Goal: Transaction & Acquisition: Purchase product/service

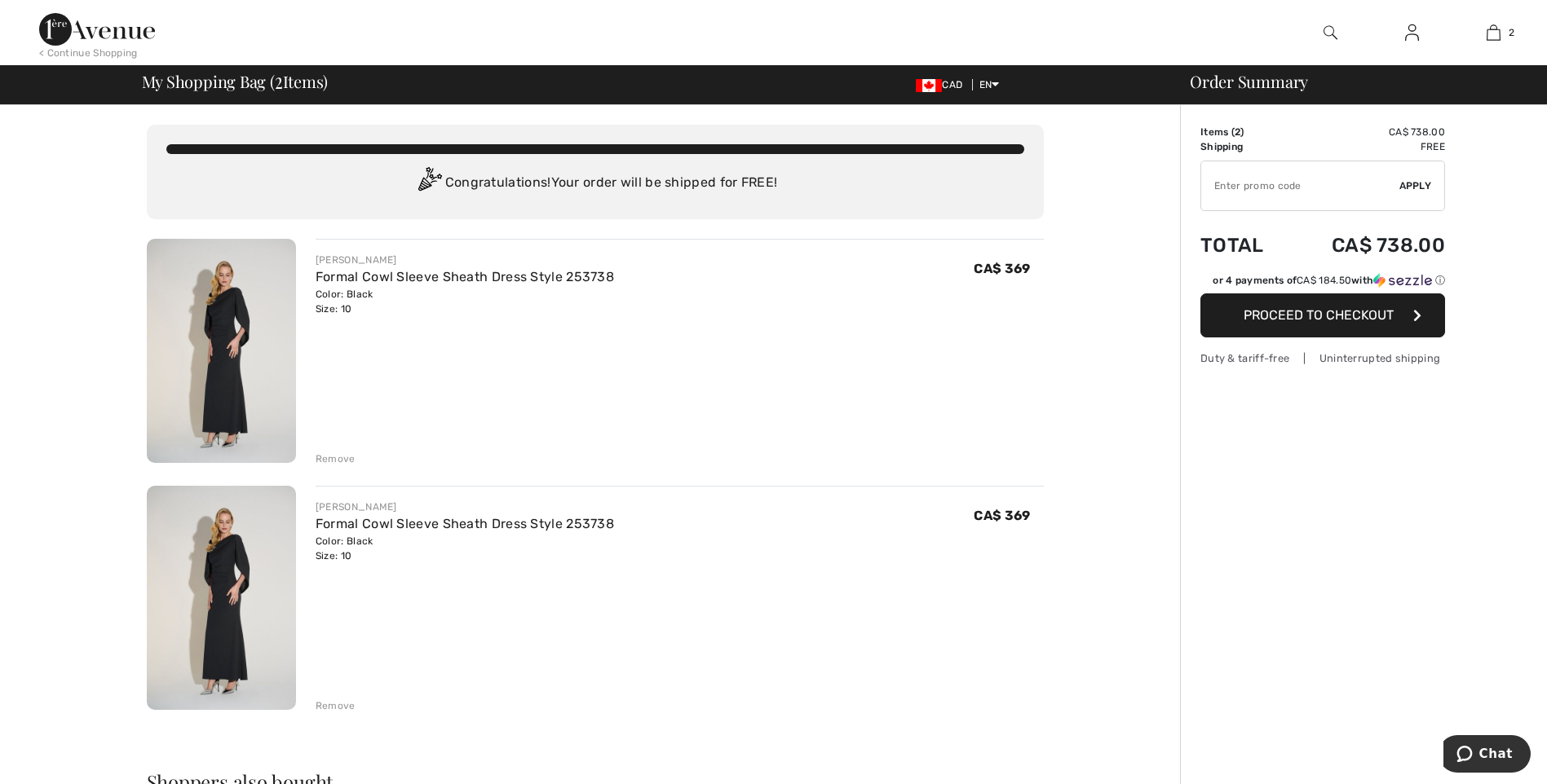
click at [331, 455] on div "Remove" at bounding box center [335, 458] width 40 height 14
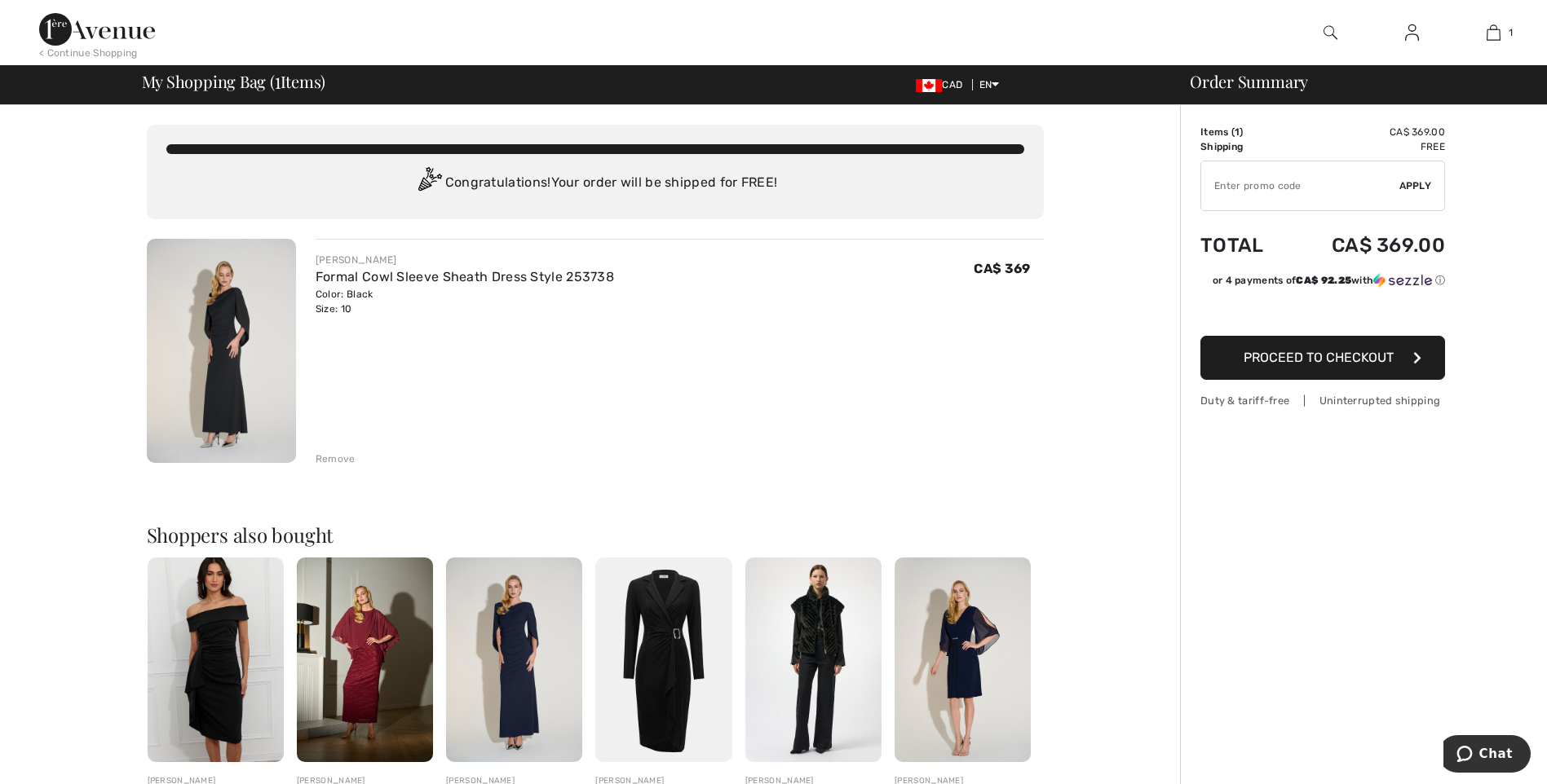
click at [1274, 358] on span "Proceed to Checkout" at bounding box center [1318, 357] width 150 height 15
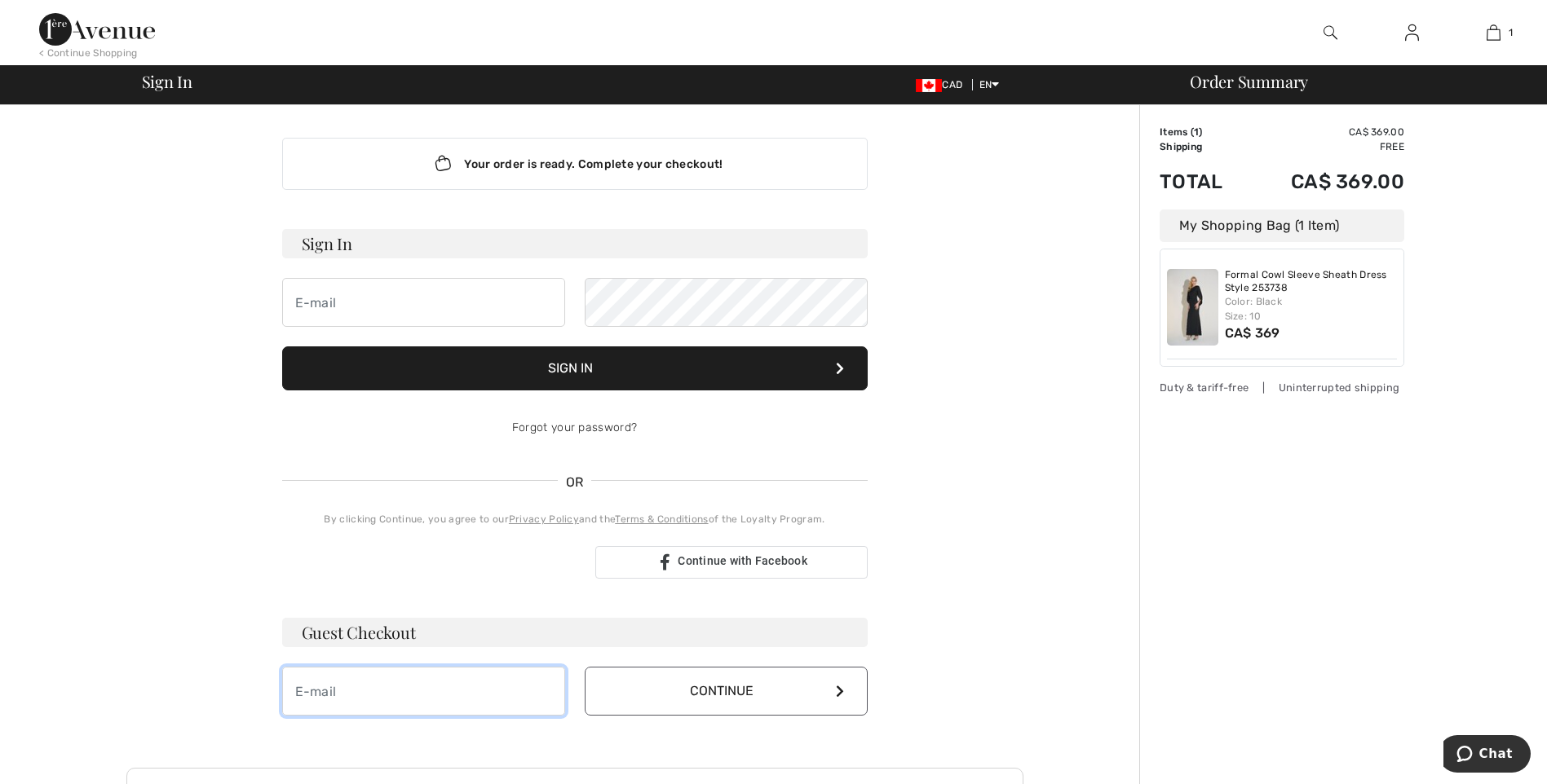
click at [412, 695] on input "email" at bounding box center [423, 691] width 283 height 49
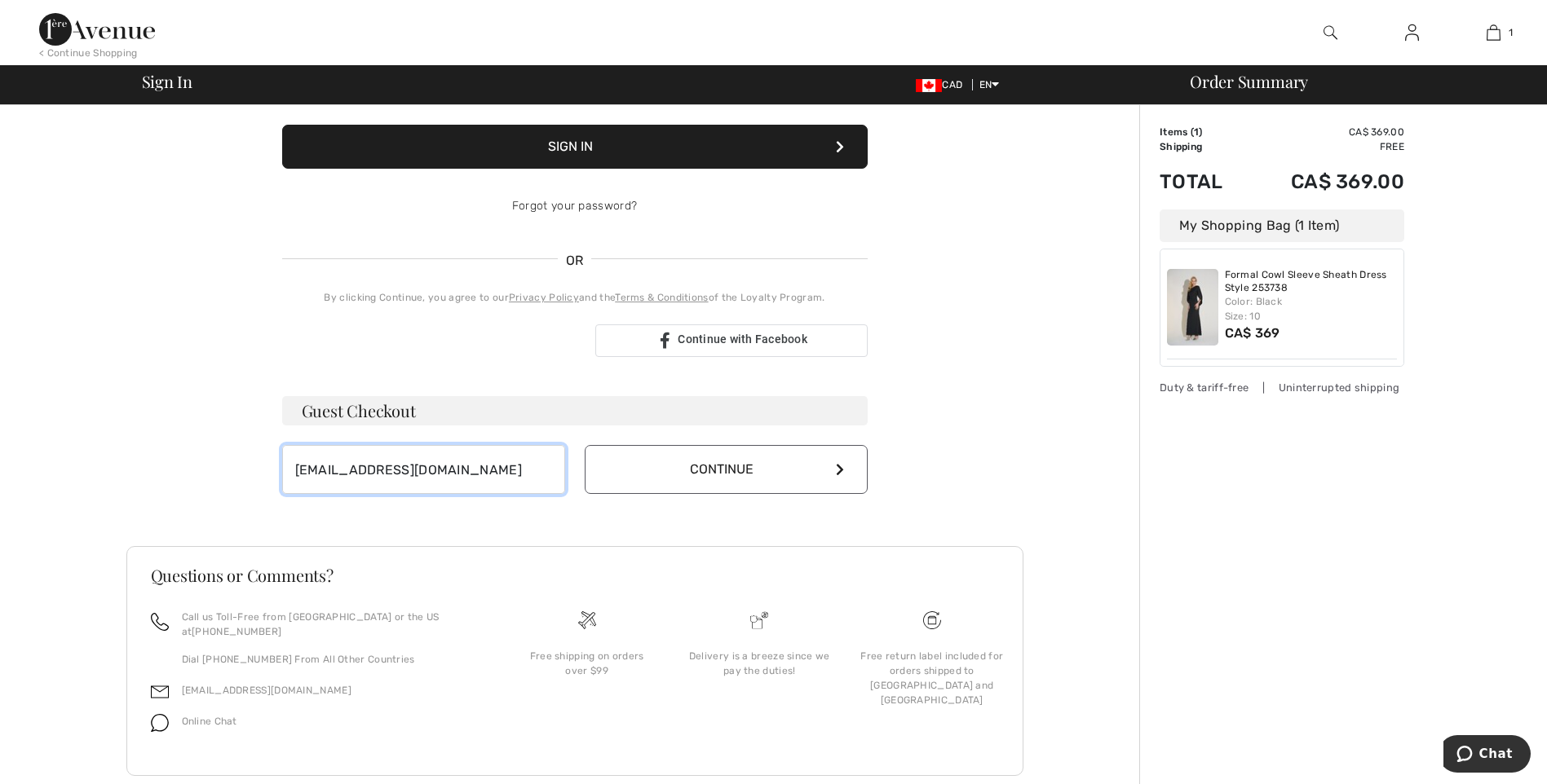
scroll to position [240, 0]
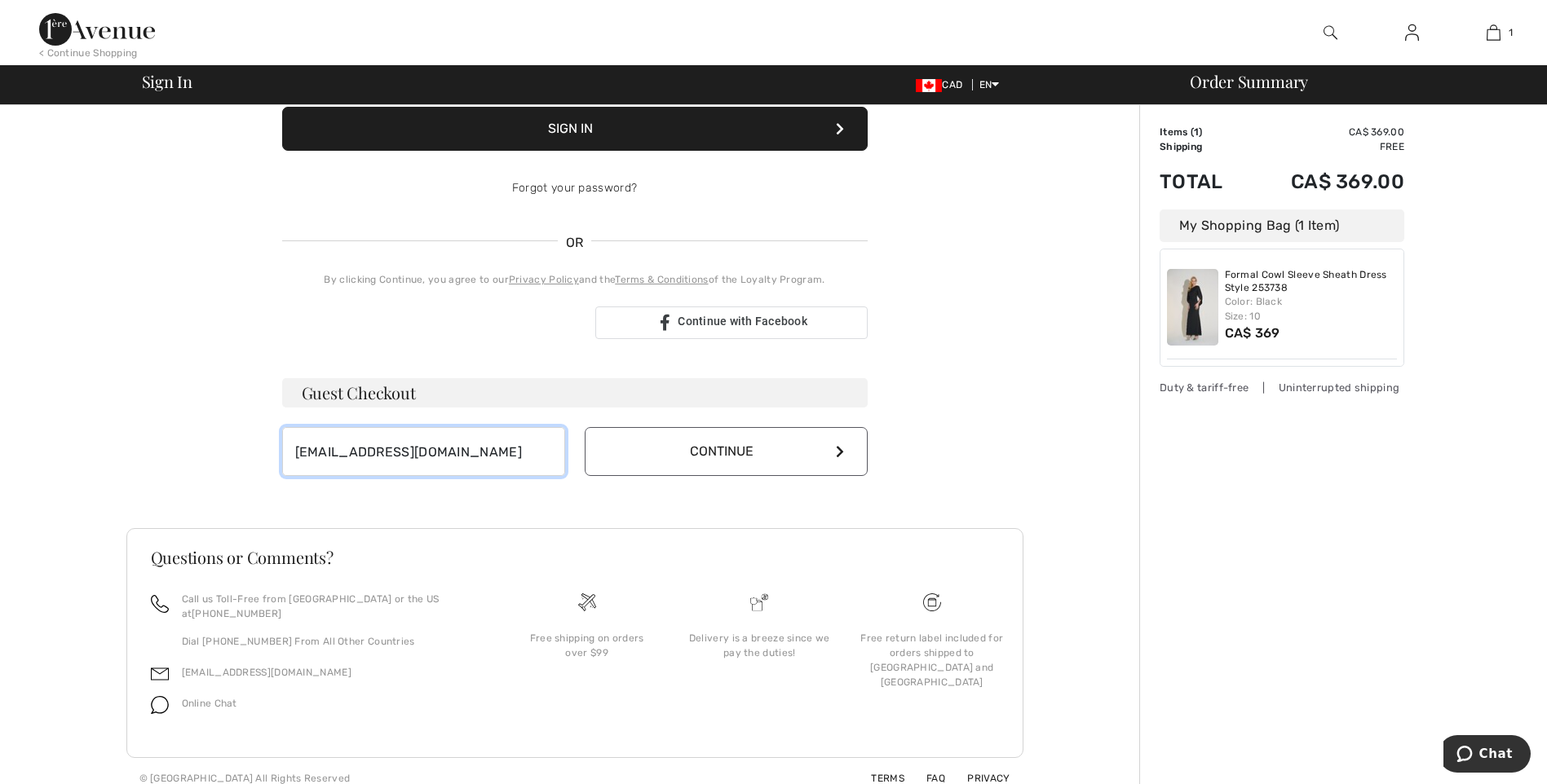
type input "[EMAIL_ADDRESS][DOMAIN_NAME]"
click at [717, 450] on button "Continue" at bounding box center [726, 451] width 283 height 49
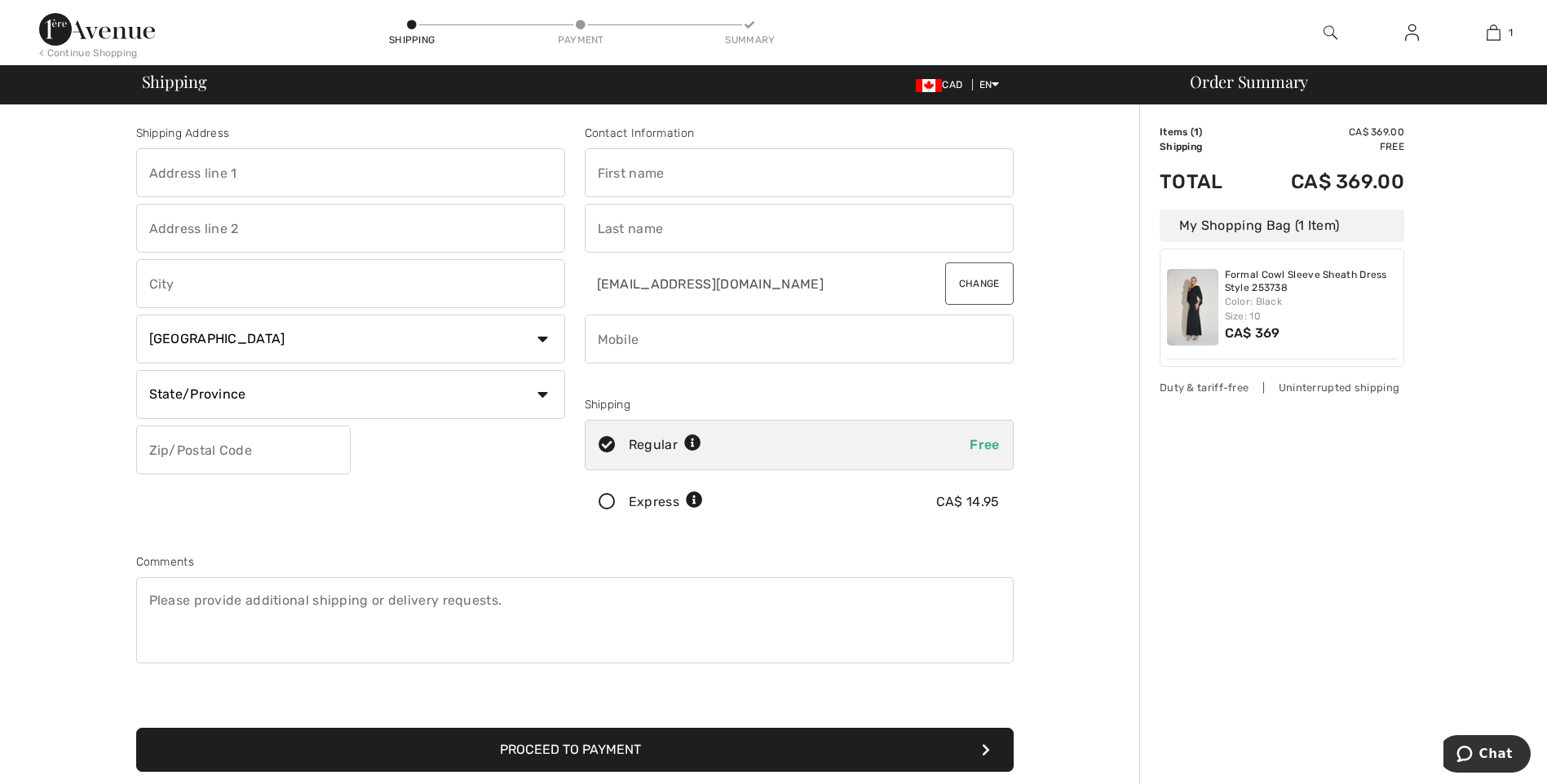
click at [278, 171] on input "text" at bounding box center [350, 173] width 429 height 49
type input "[STREET_ADDRESS]"
click at [246, 283] on input "text" at bounding box center [350, 284] width 429 height 49
type input "Barrie"
click at [248, 394] on select "State/Province [GEOGRAPHIC_DATA] [GEOGRAPHIC_DATA] [GEOGRAPHIC_DATA] [GEOGRAPHI…" at bounding box center [350, 395] width 429 height 49
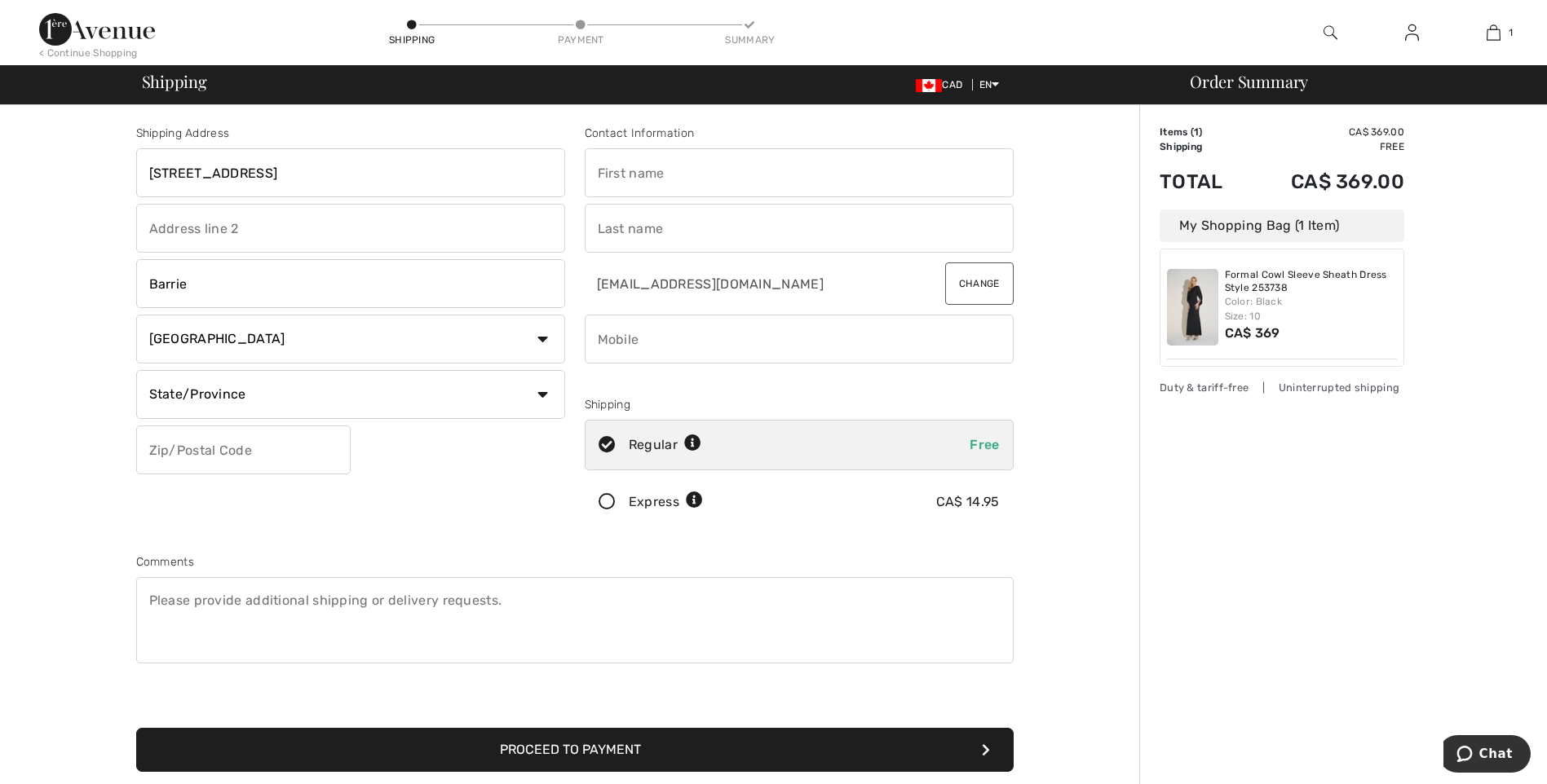
select select "ON"
click at [136, 370] on select "State/Province [GEOGRAPHIC_DATA] [GEOGRAPHIC_DATA] [GEOGRAPHIC_DATA] [GEOGRAPHI…" at bounding box center [350, 395] width 429 height 49
click at [253, 453] on input "text" at bounding box center [243, 450] width 214 height 49
type input "L4M5K3"
click at [643, 172] on input "text" at bounding box center [799, 173] width 429 height 49
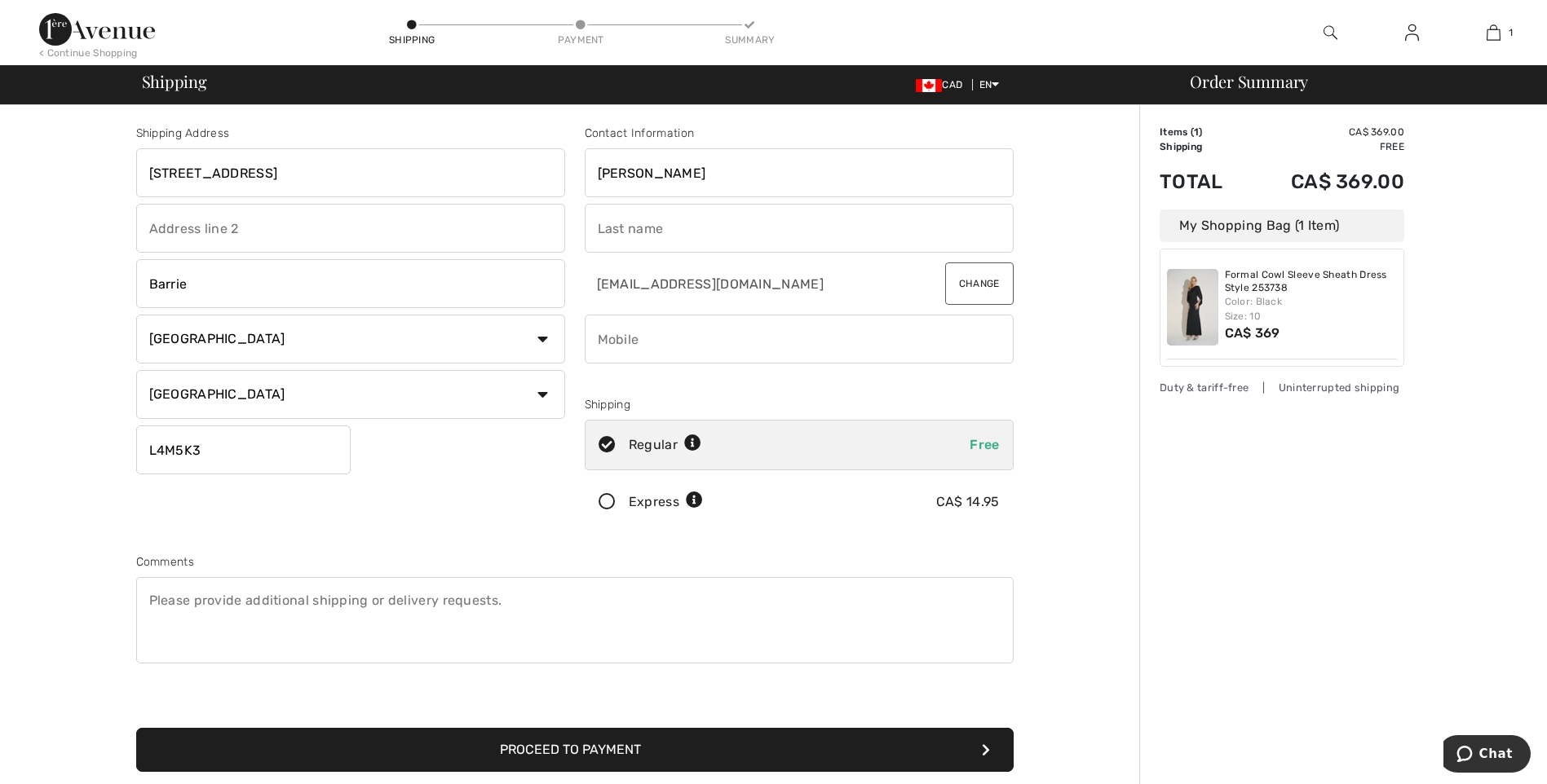
type input "[PERSON_NAME]"
click at [648, 226] on input "text" at bounding box center [799, 229] width 429 height 49
type input "Smith"
click at [638, 342] on input "phone" at bounding box center [799, 339] width 429 height 49
type input "7052204312"
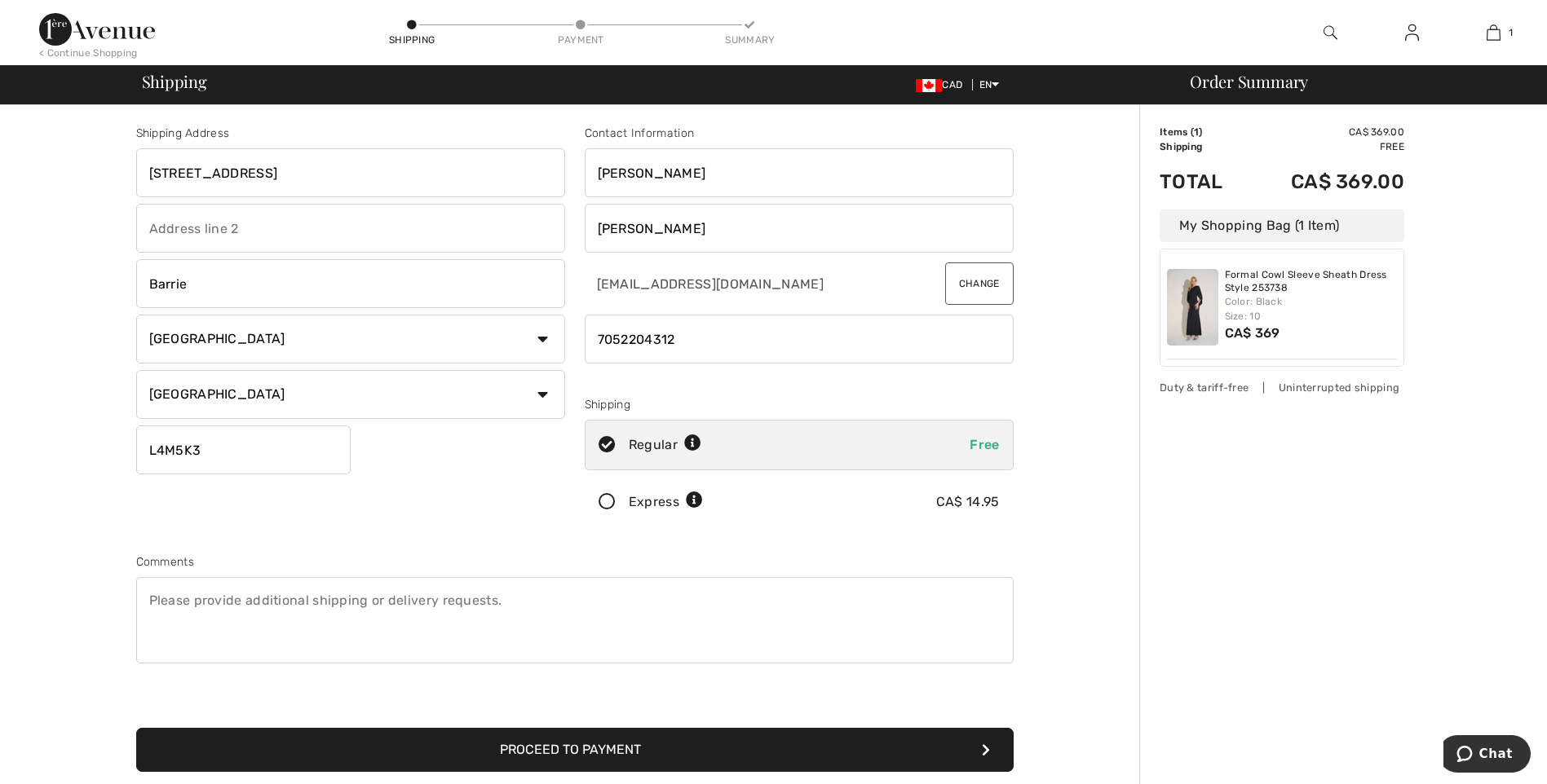
click at [506, 603] on textarea at bounding box center [574, 620] width 877 height 86
type textarea "Work address Open 8-4:30 Mon-Fri"
click at [246, 227] on input "text" at bounding box center [350, 229] width 429 height 49
type input "30 Alliance Blvd"
drag, startPoint x: 252, startPoint y: 174, endPoint x: 142, endPoint y: 167, distance: 110.2
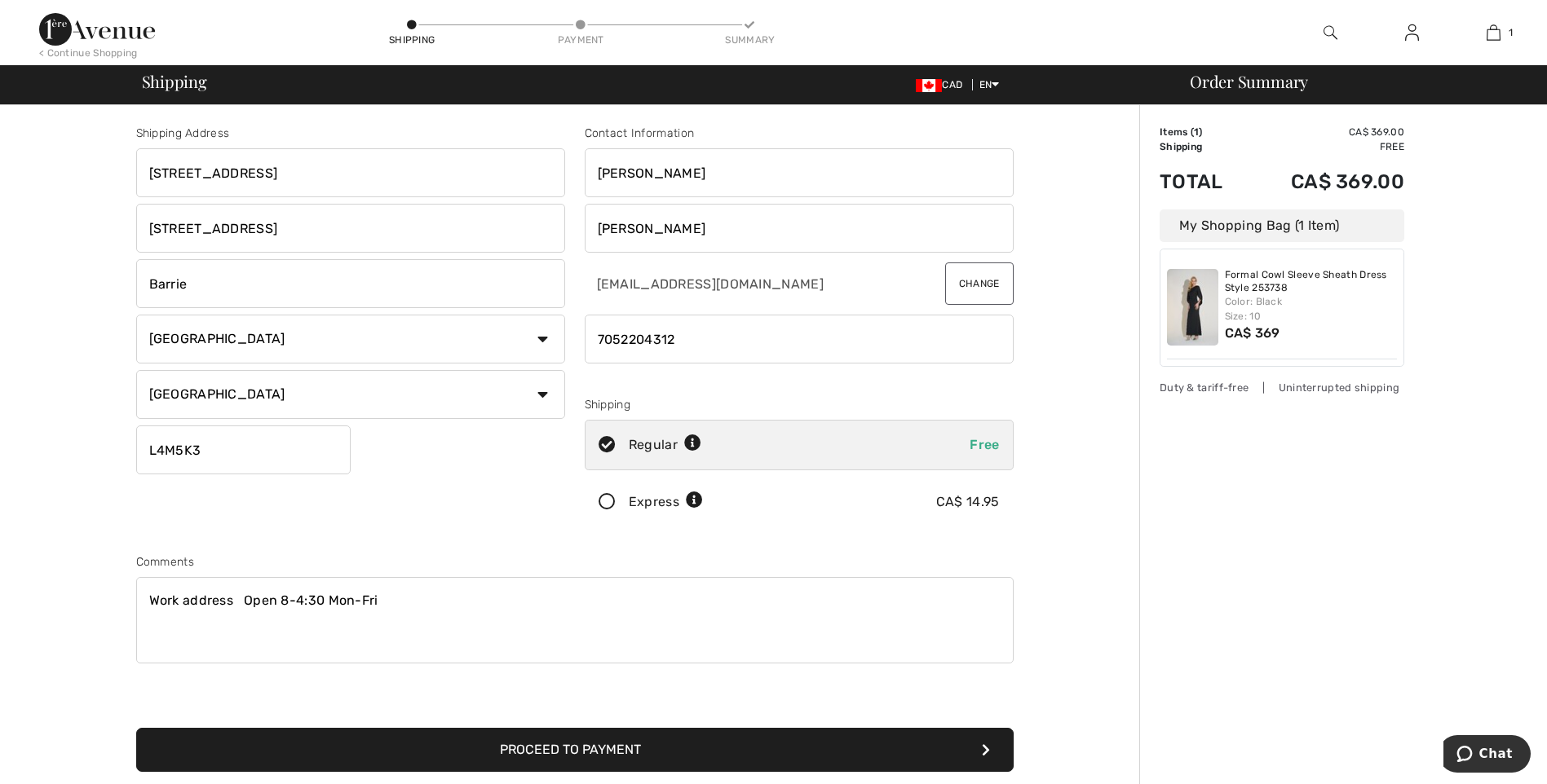
click at [142, 167] on input "30 Alliance Blvd" at bounding box center [350, 173] width 429 height 49
type input "Industrial Commutator Co."
click at [644, 743] on button "Proceed to Payment" at bounding box center [574, 750] width 877 height 44
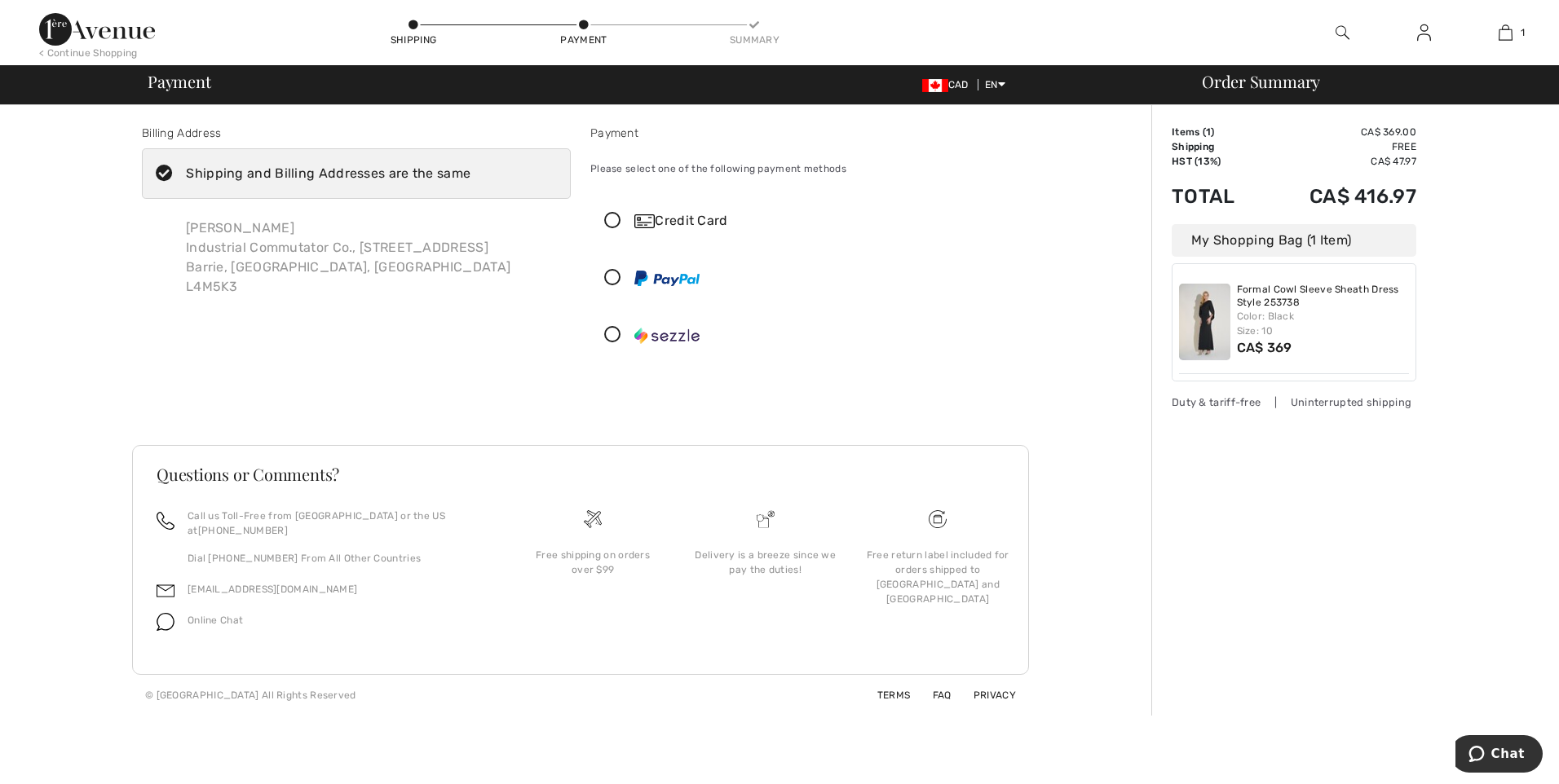
click at [165, 173] on icon at bounding box center [164, 174] width 43 height 17
click at [470, 173] on input "Shipping and Billing Addresses are the same" at bounding box center [475, 174] width 11 height 49
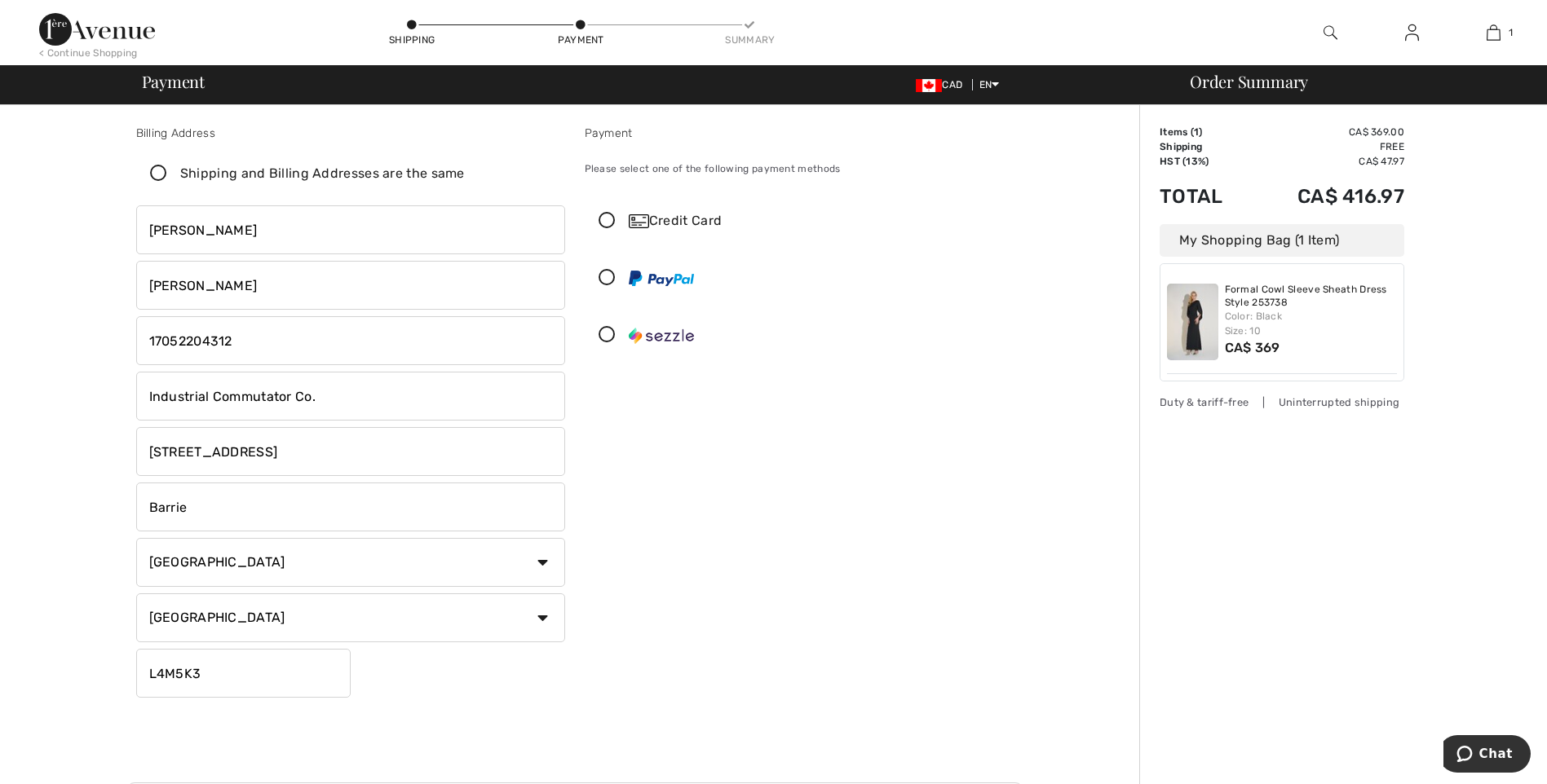
checkbox input "false"
drag, startPoint x: 318, startPoint y: 396, endPoint x: 100, endPoint y: 372, distance: 219.3
click at [100, 372] on div "Billing Address Shipping and Billing Addresses are the same Karen Smith Industr…" at bounding box center [575, 579] width 1129 height 948
type input "1102 Horseshoe Valley Rd"
drag, startPoint x: 261, startPoint y: 454, endPoint x: 127, endPoint y: 451, distance: 134.0
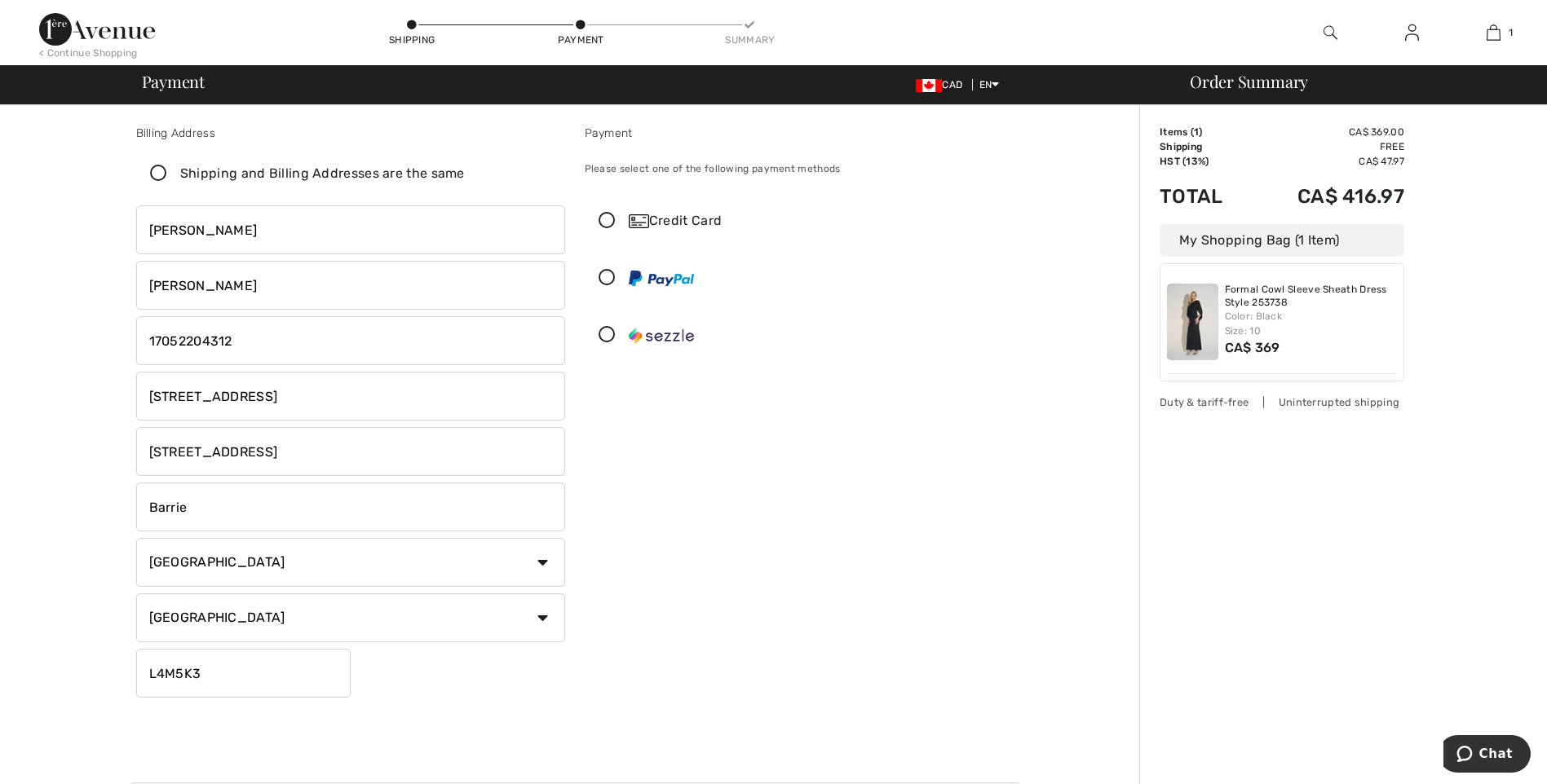
click at [127, 451] on div "Billing Address Shipping and Billing Addresses are the same Karen Smith Industr…" at bounding box center [350, 414] width 448 height 580
type input "Unit 9 #218"
click at [208, 676] on input "L4M5K3" at bounding box center [243, 673] width 214 height 49
type input "L4M4Y8"
click at [605, 218] on icon at bounding box center [607, 221] width 43 height 17
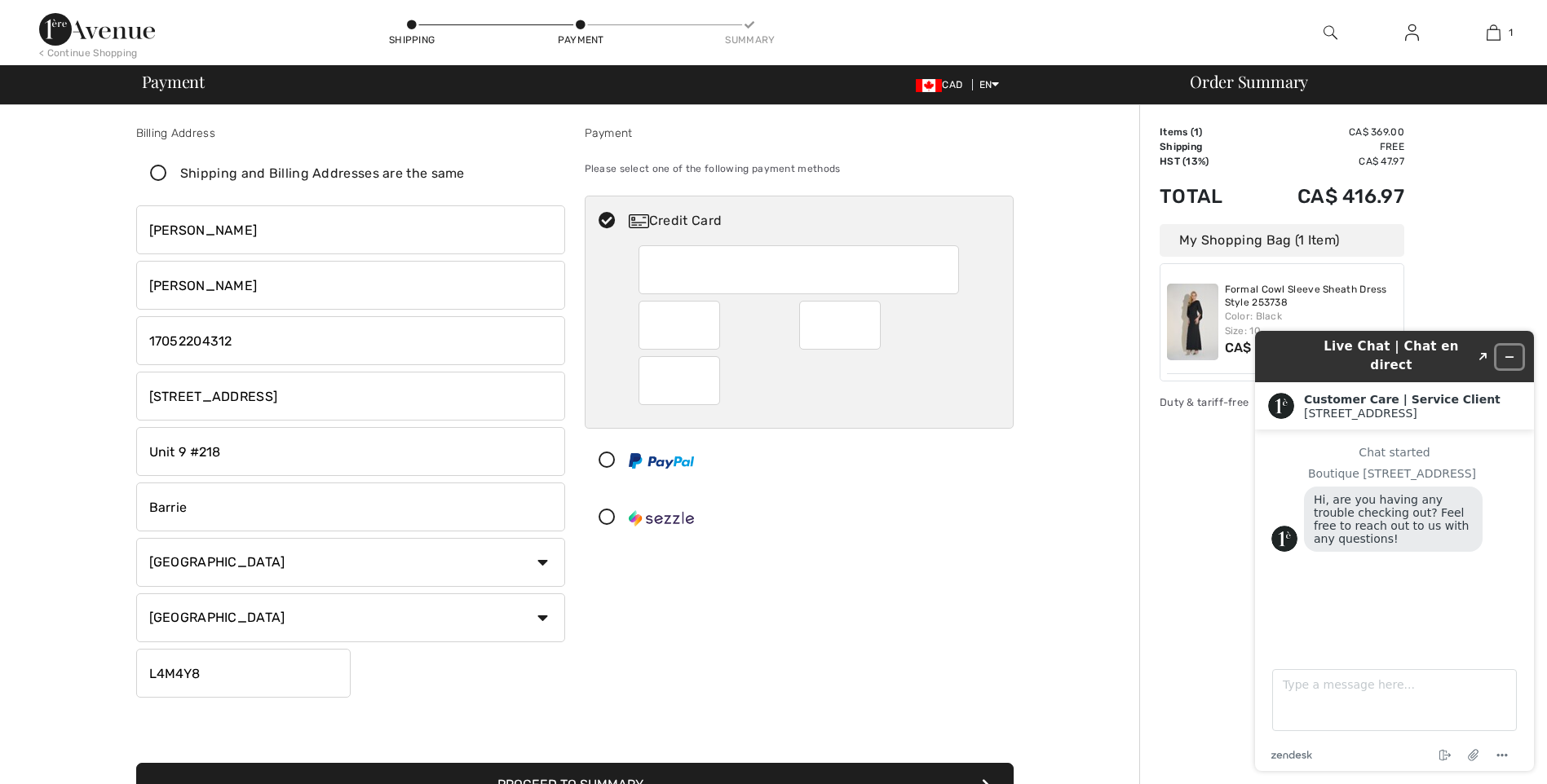
click at [1517, 346] on button "Minimize widget" at bounding box center [1509, 357] width 26 height 23
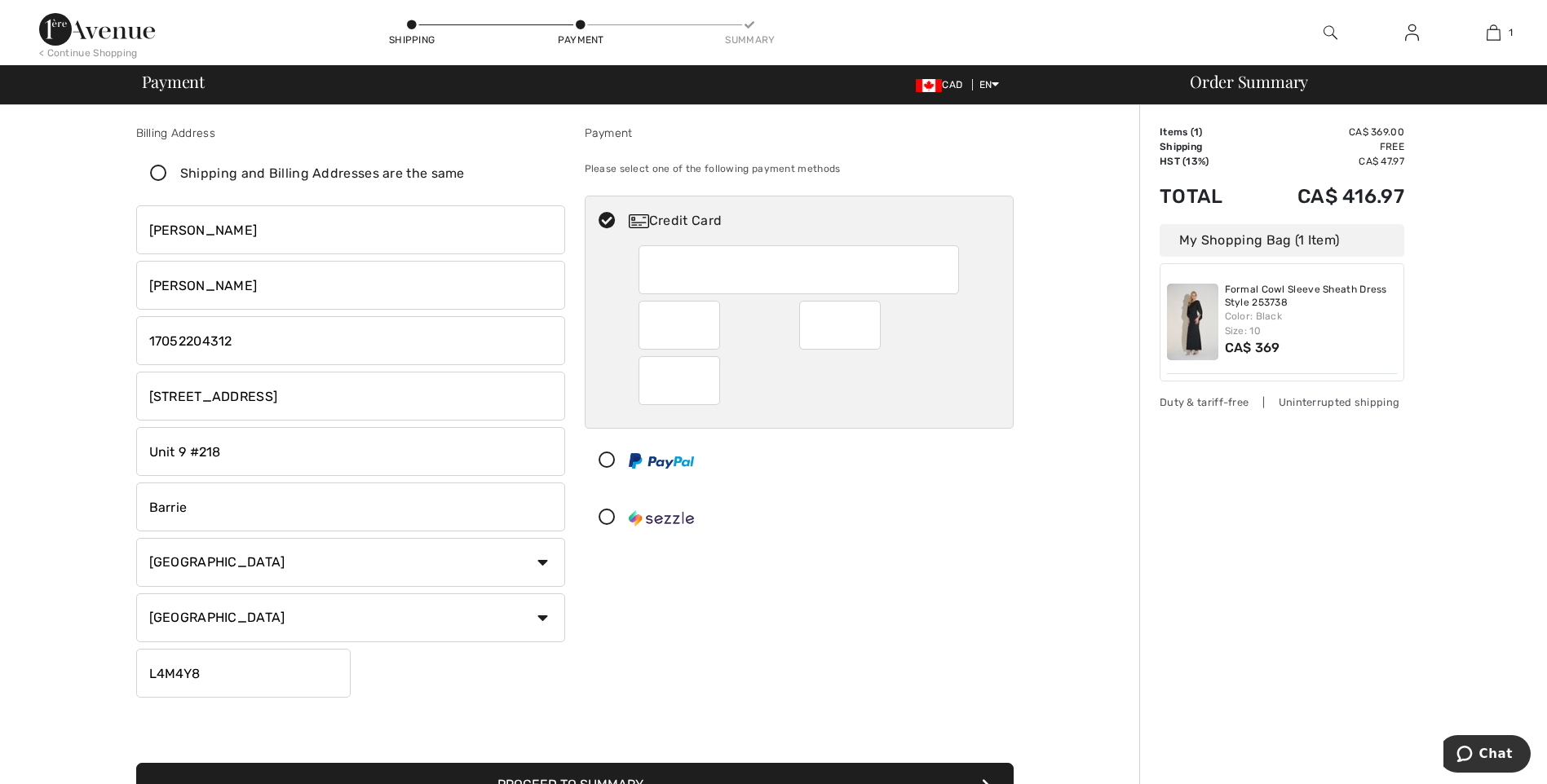
scroll to position [245, 0]
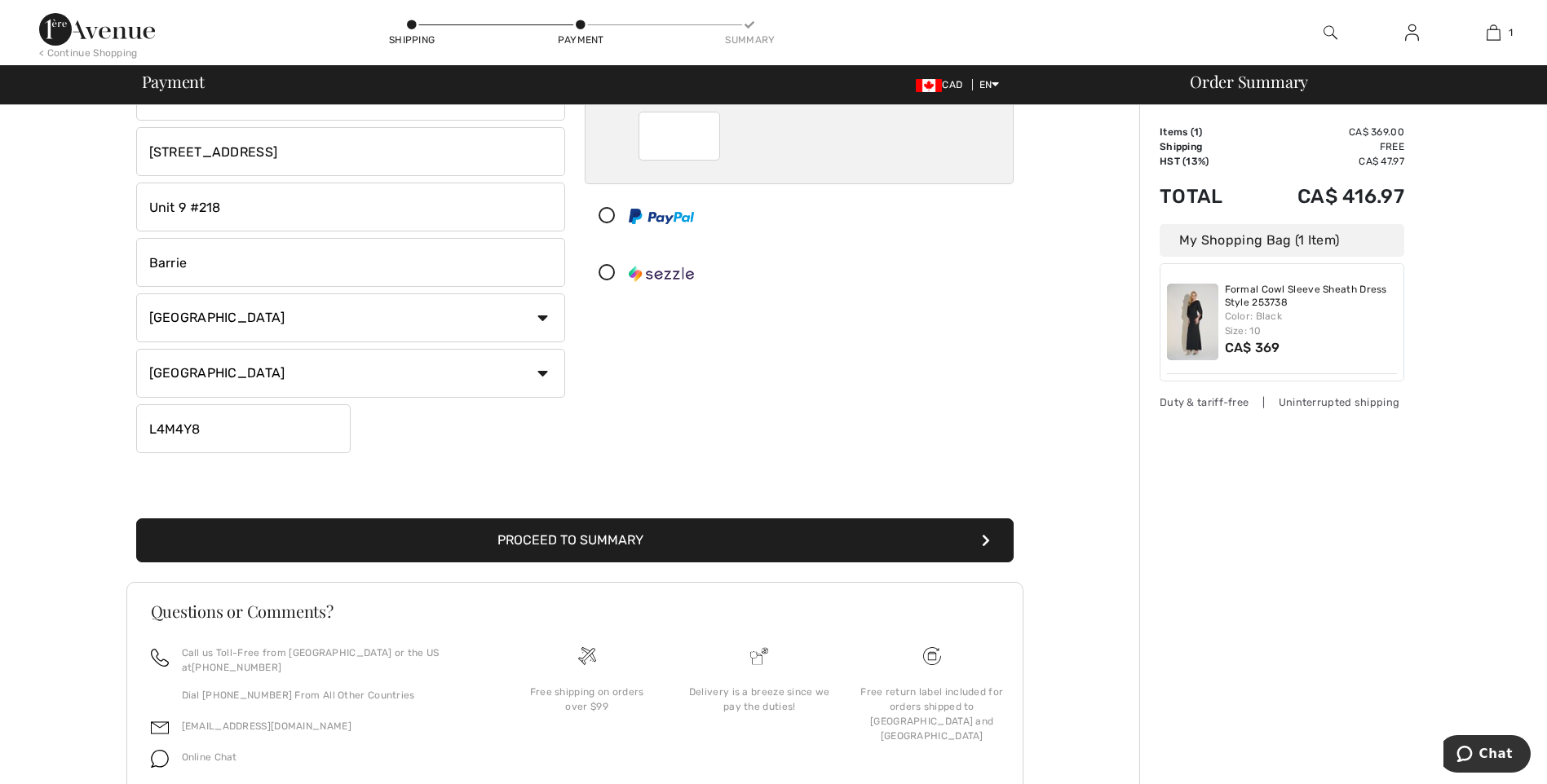
click at [777, 540] on button "Proceed to Summary" at bounding box center [574, 540] width 877 height 44
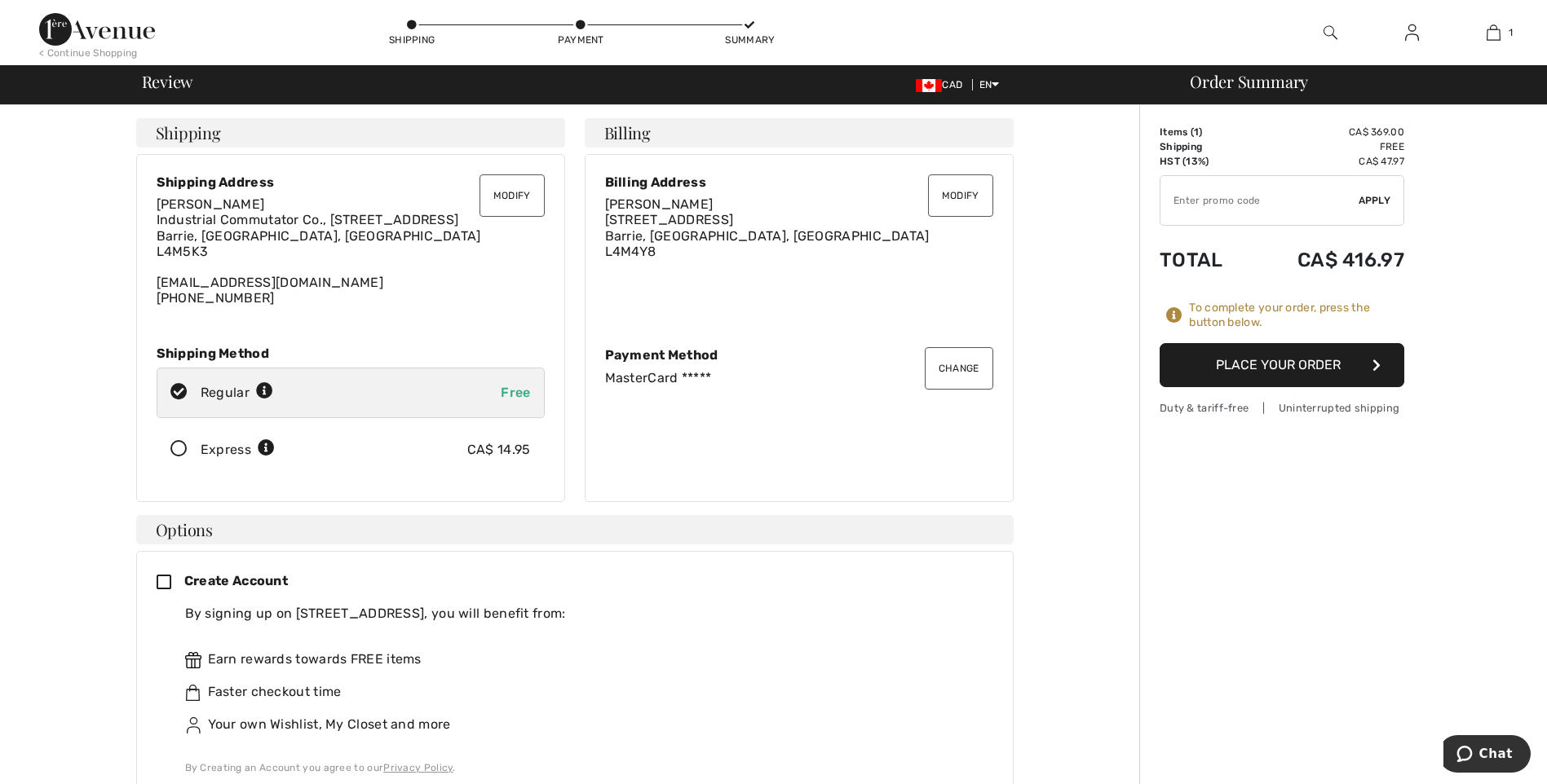
click at [1281, 360] on button "Place Your Order" at bounding box center [1282, 365] width 245 height 44
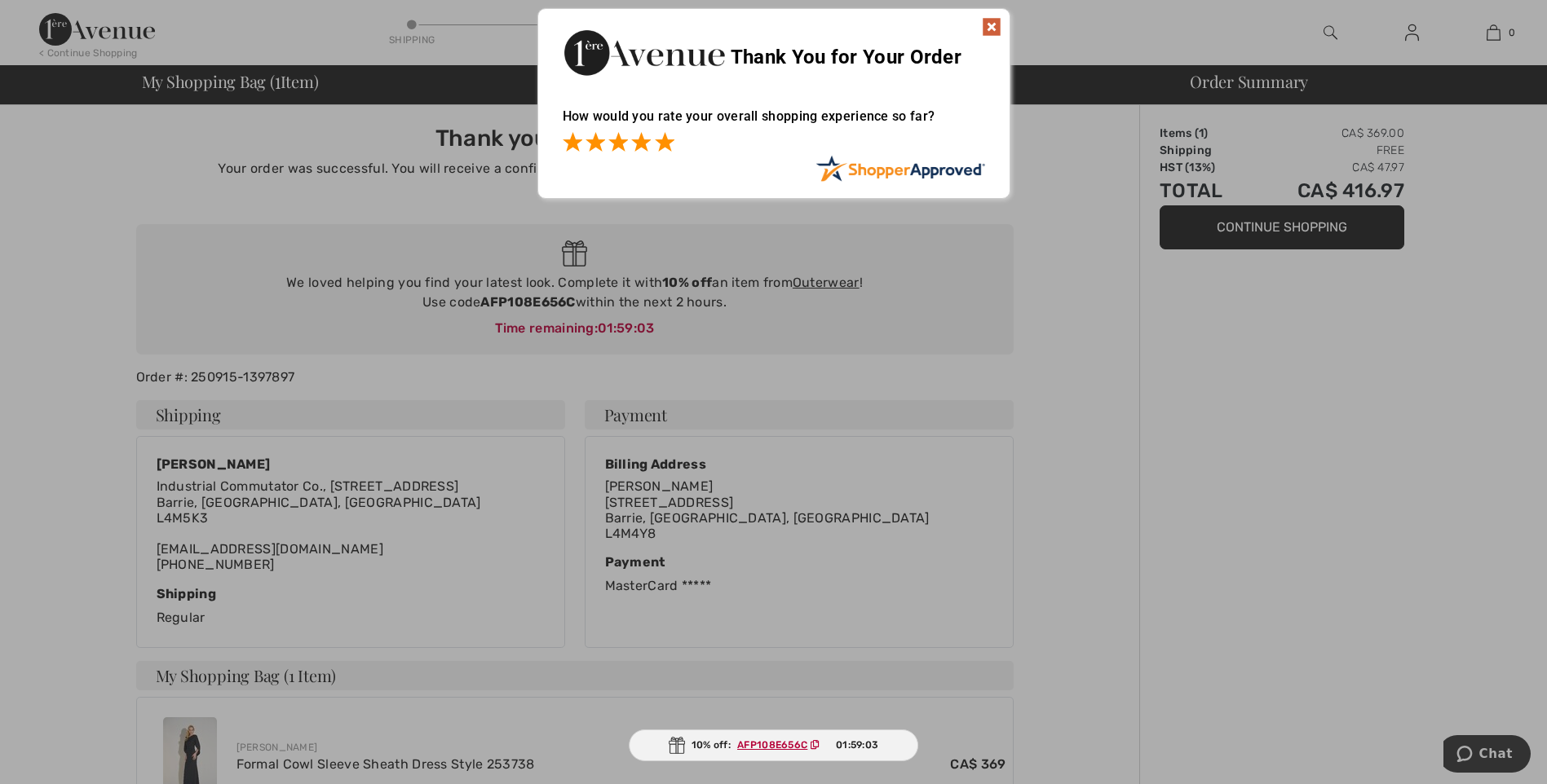
click at [661, 136] on span at bounding box center [664, 141] width 19 height 19
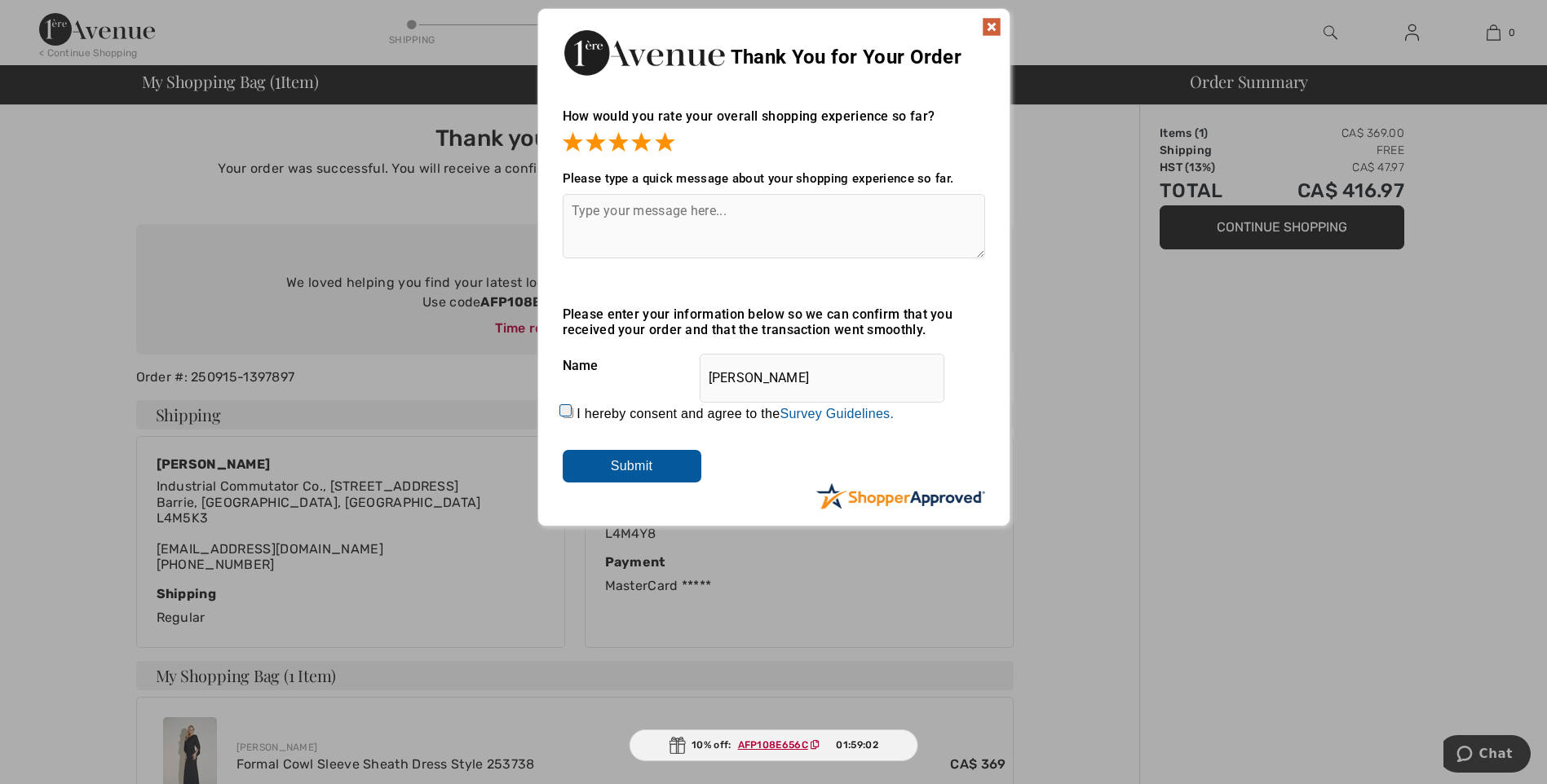
click at [991, 24] on img at bounding box center [991, 26] width 19 height 19
